Goal: Task Accomplishment & Management: Manage account settings

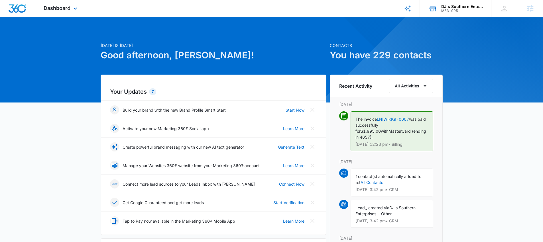
click at [444, 9] on div "M331995" at bounding box center [462, 11] width 42 height 4
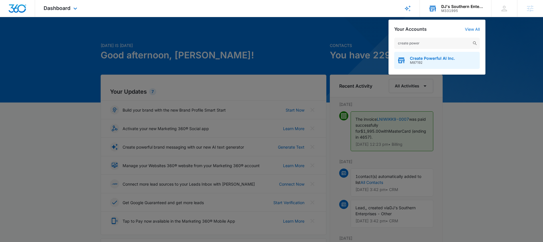
type input "create power"
click at [435, 60] on span "Create Powerful AI Inc." at bounding box center [432, 58] width 45 height 5
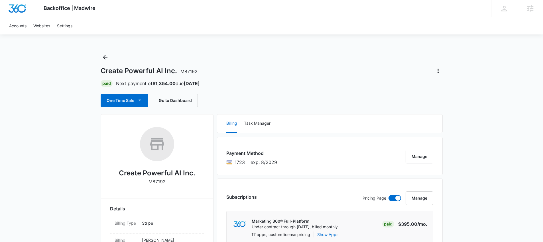
scroll to position [380, 0]
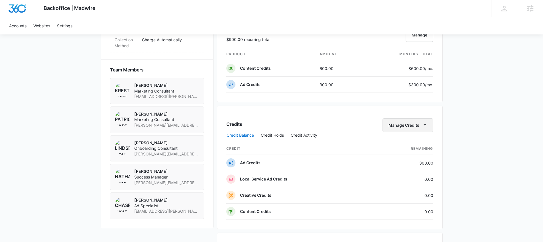
click at [410, 126] on button "Manage Credits" at bounding box center [408, 126] width 51 height 14
click at [399, 146] on button "Transfer Credits" at bounding box center [408, 143] width 50 height 9
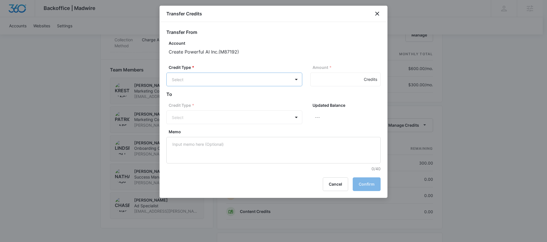
click at [265, 81] on body "Backoffice | Madwire Apps Settings Nathan Hoover nathan.hoover@madwire.com My P…" at bounding box center [273, 39] width 547 height 839
click at [273, 103] on div "Ad Credits (300.00 Credits)" at bounding box center [233, 101] width 121 height 9
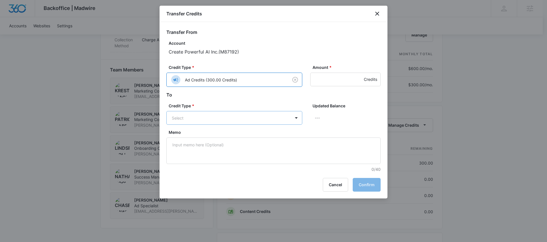
click at [259, 123] on body "Backoffice | Madwire Apps Settings Nathan Hoover nathan.hoover@madwire.com My P…" at bounding box center [273, 39] width 547 height 839
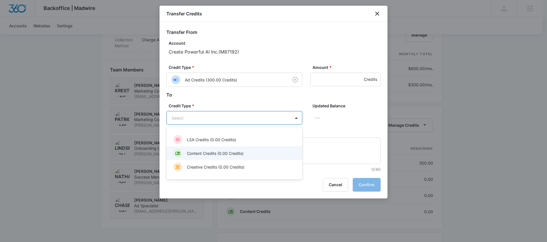
click at [253, 153] on div "Content Credits (0.00 Credits)" at bounding box center [233, 153] width 121 height 9
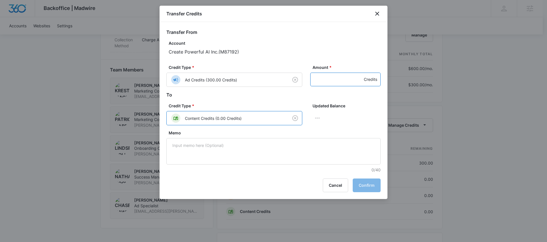
click at [337, 81] on input "Amount *" at bounding box center [345, 80] width 70 height 14
type input "300"
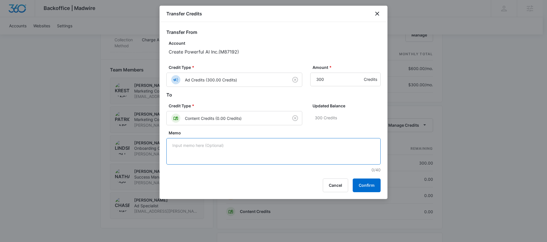
click at [230, 151] on textarea "Memo" at bounding box center [273, 151] width 214 height 27
type textarea "Client requested create tik tok assets"
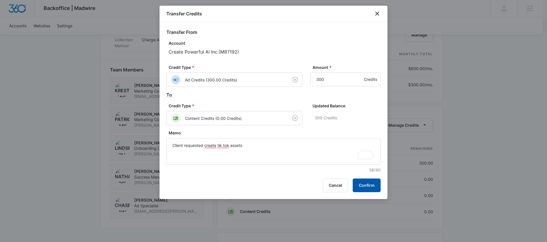
click at [369, 186] on button "Confirm" at bounding box center [367, 186] width 28 height 14
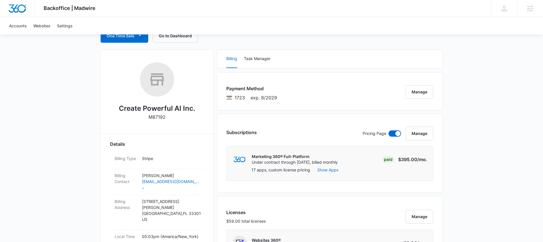
scroll to position [0, 0]
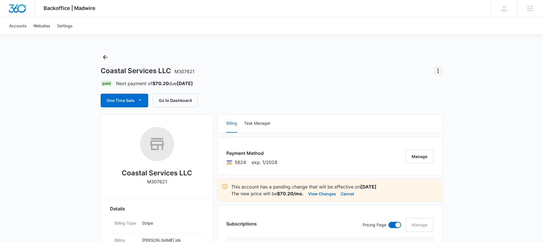
click at [438, 70] on icon "Actions" at bounding box center [438, 71] width 7 height 7
click at [358, 67] on div "Coastal Services LLC M307621 Close Account" at bounding box center [272, 70] width 342 height 9
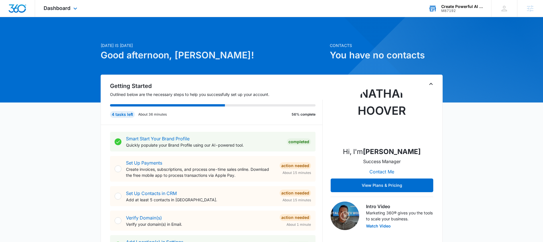
click at [448, 8] on div "Create Powerful AI Inc." at bounding box center [462, 6] width 42 height 5
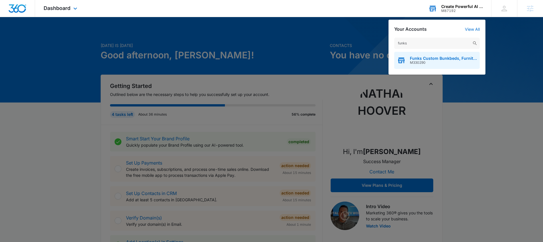
type input "funks"
click at [424, 56] on span "Funks Custom Bunkbeds, Furniture & Sawmill" at bounding box center [443, 58] width 67 height 5
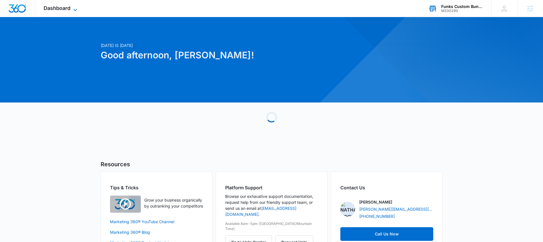
click at [53, 7] on span "Dashboard" at bounding box center [57, 8] width 27 height 6
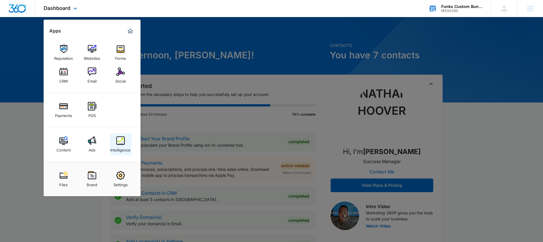
click at [122, 148] on div "Intelligence" at bounding box center [120, 148] width 20 height 7
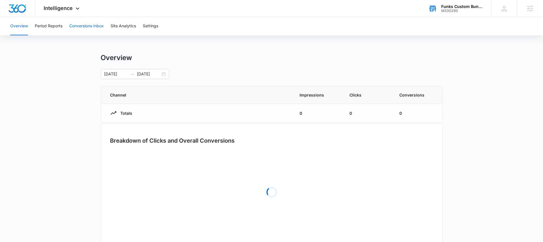
click at [96, 22] on button "Conversions Inbox" at bounding box center [86, 26] width 34 height 18
